Goal: Task Accomplishment & Management: Complete application form

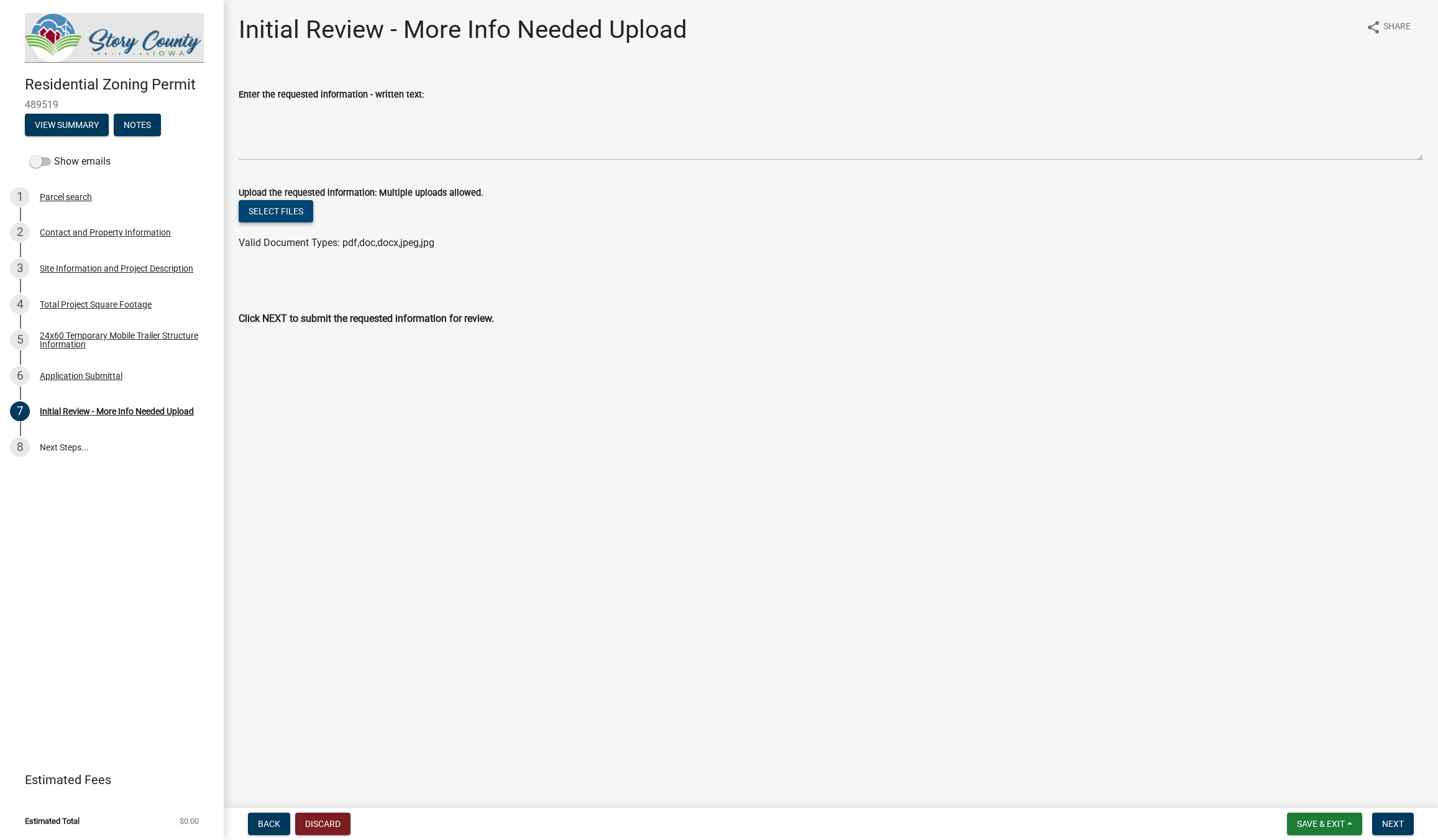
click at [282, 212] on button "Select files" at bounding box center [276, 211] width 74 height 22
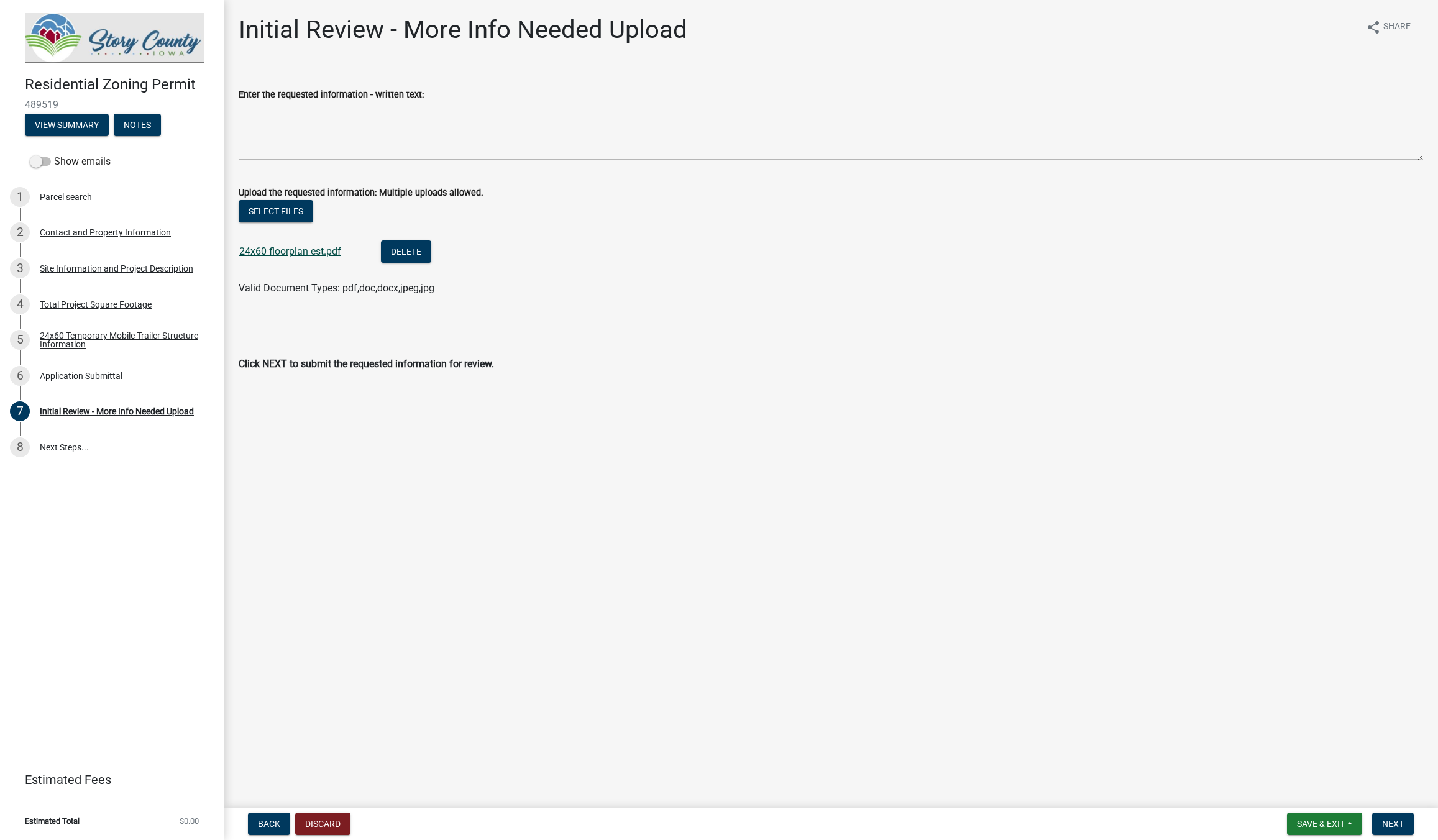
click at [296, 252] on link "24x60 floorplan est.pdf" at bounding box center [290, 250] width 102 height 11
click at [314, 253] on link "24x60 floorplan est.pdf" at bounding box center [290, 250] width 102 height 11
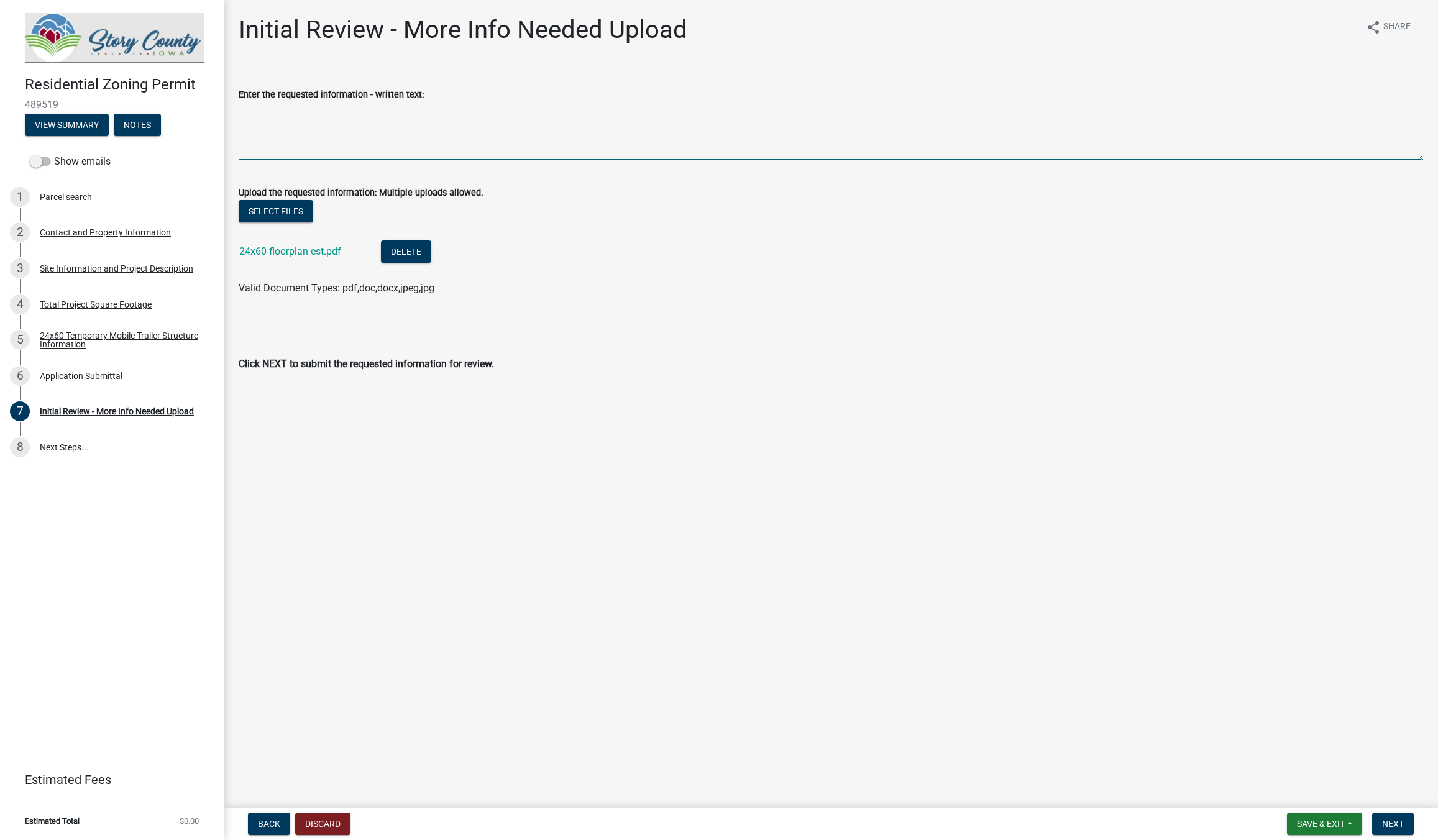
click at [319, 159] on textarea "Enter the requested information - written text:" at bounding box center [831, 131] width 1184 height 58
click at [265, 113] on textarea "Enter the requested information - written text:" at bounding box center [831, 131] width 1184 height 58
click at [308, 110] on textarea "24x60 floorplan for temp mobile trailer" at bounding box center [831, 131] width 1184 height 58
click at [312, 110] on textarea "24x60 floorplan for temp mobile trailer" at bounding box center [831, 131] width 1184 height 58
click at [308, 111] on textarea "24x60 floorplan for temp mobile trailer" at bounding box center [831, 131] width 1184 height 58
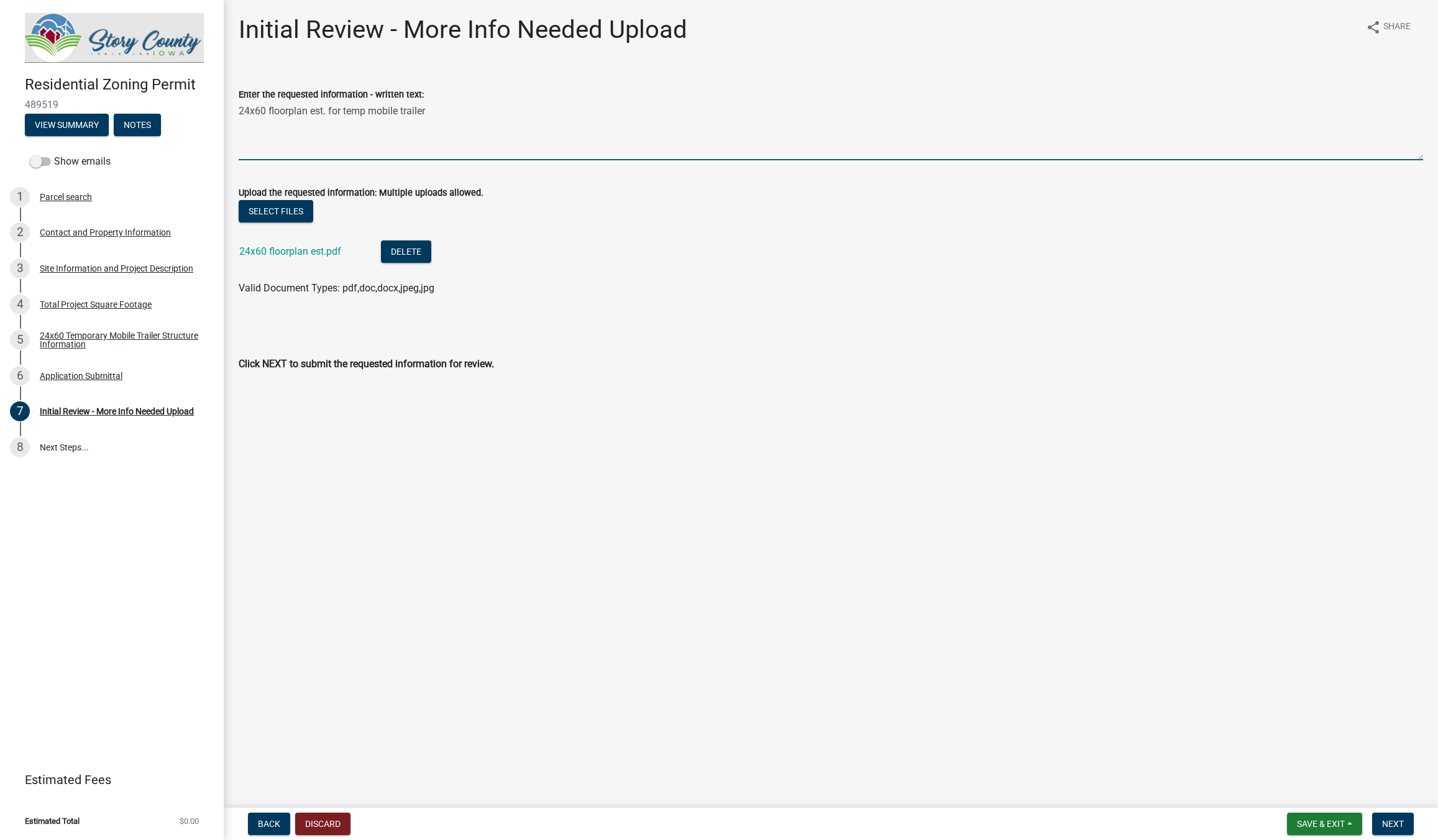
click at [454, 136] on textarea "24x60 floorplan est. for temp mobile trailer" at bounding box center [831, 131] width 1184 height 58
type textarea "24x60 floorplan est. for temp mobile trailer"
click at [1392, 825] on span "Next" at bounding box center [1393, 823] width 21 height 10
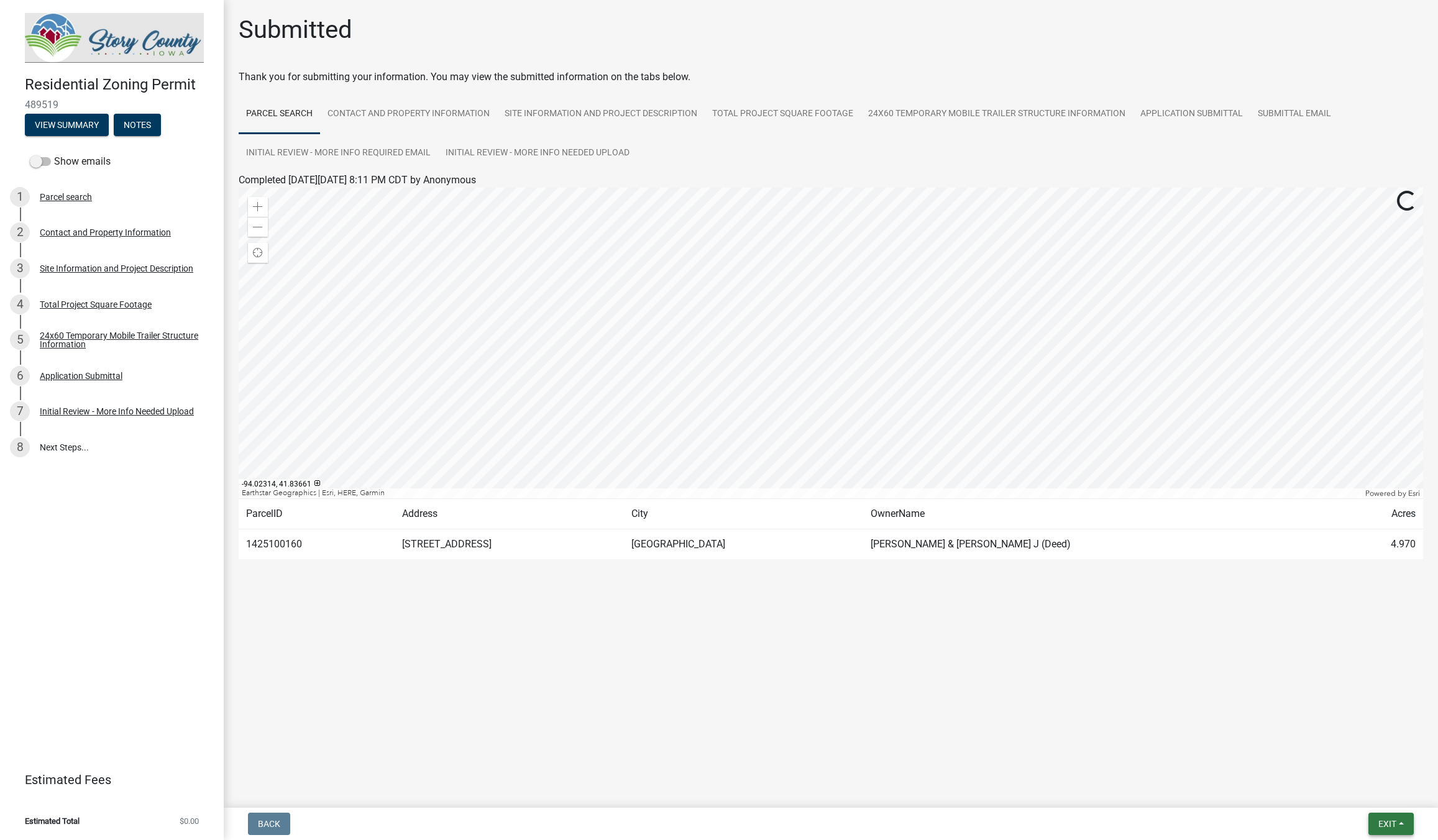
click at [1387, 827] on span "Exit" at bounding box center [1387, 823] width 18 height 10
click at [1337, 789] on button "Save & Exit" at bounding box center [1364, 791] width 100 height 30
